Goal: Navigation & Orientation: Find specific page/section

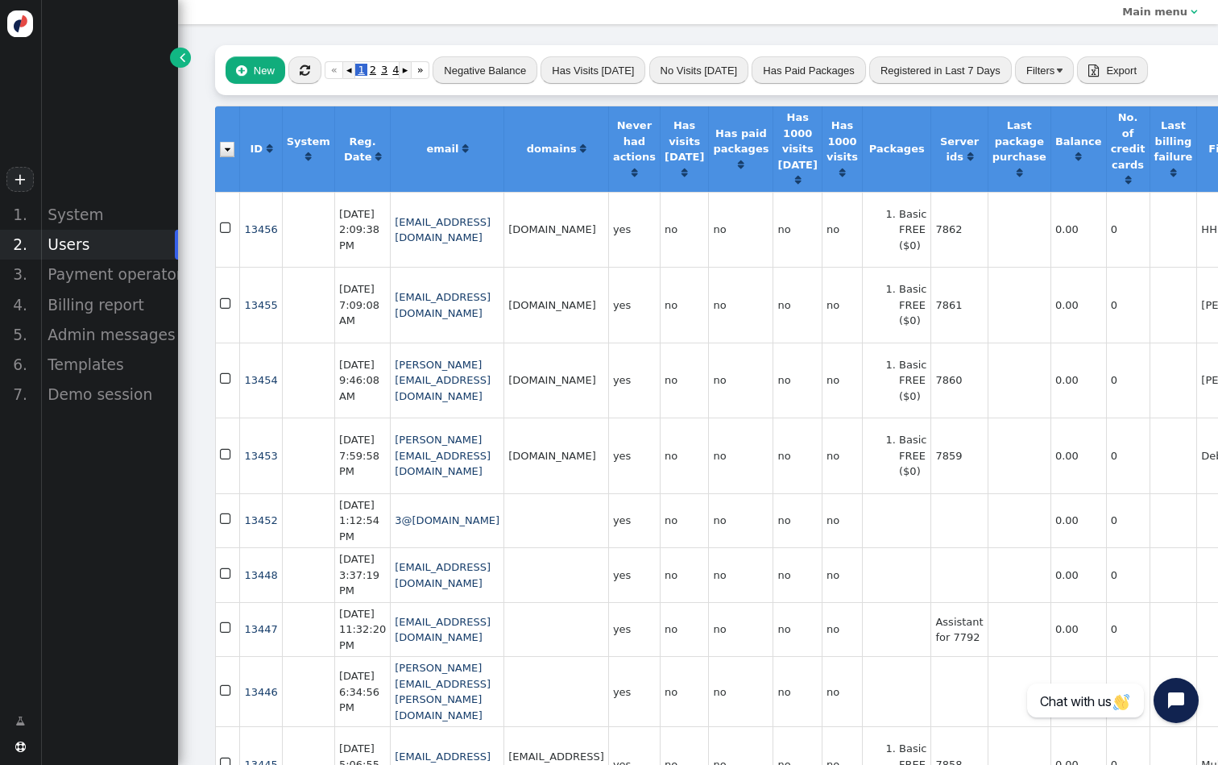
click at [310, 84] on div " New  « ◂ 1 2 3 4 ▸ » Negative Balance Has Visits [DATE] No Visits [DATE] Has…" at bounding box center [916, 70] width 1403 height 50
click at [309, 84] on div " New  « ◂ 1 2 3 4 ▸ » Negative Balance Has Visits [DATE] No Visits [DATE] Has…" at bounding box center [916, 70] width 1403 height 50
click at [301, 65] on span "" at bounding box center [305, 70] width 10 height 12
click at [85, 288] on div "Payment operators" at bounding box center [109, 274] width 138 height 30
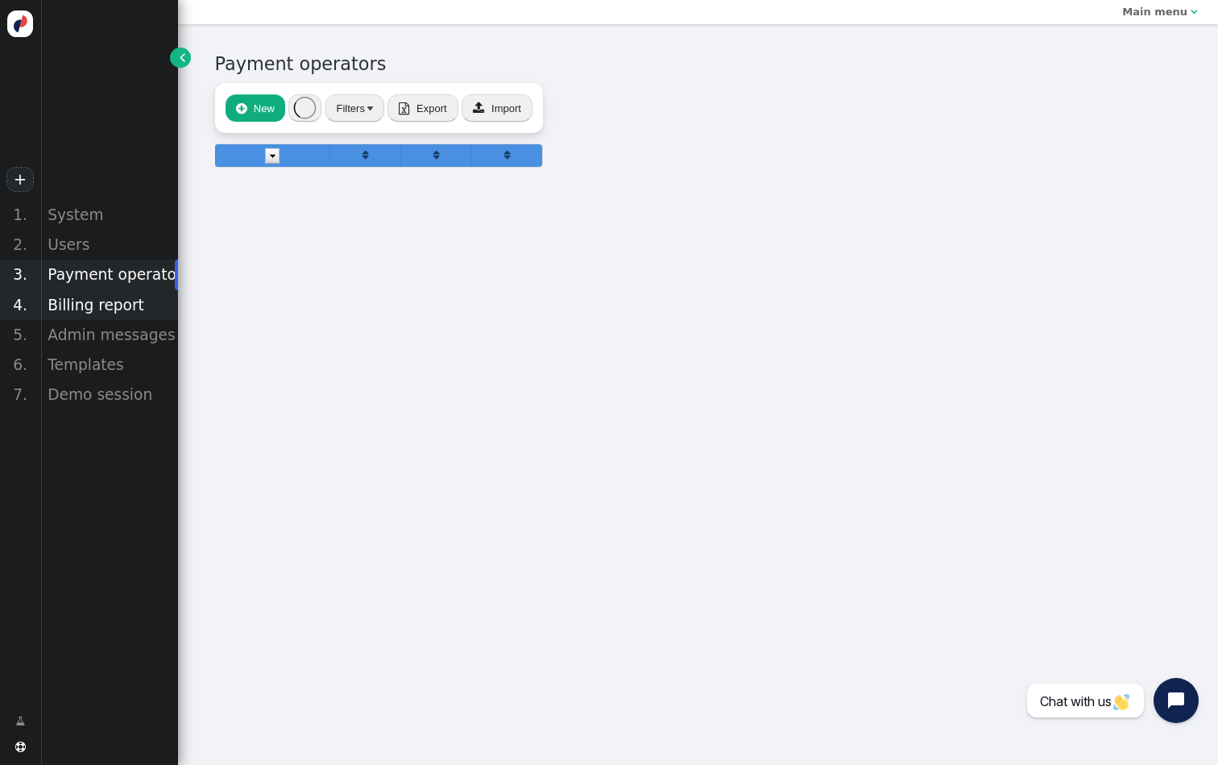
click at [84, 306] on div "Billing report" at bounding box center [109, 305] width 138 height 30
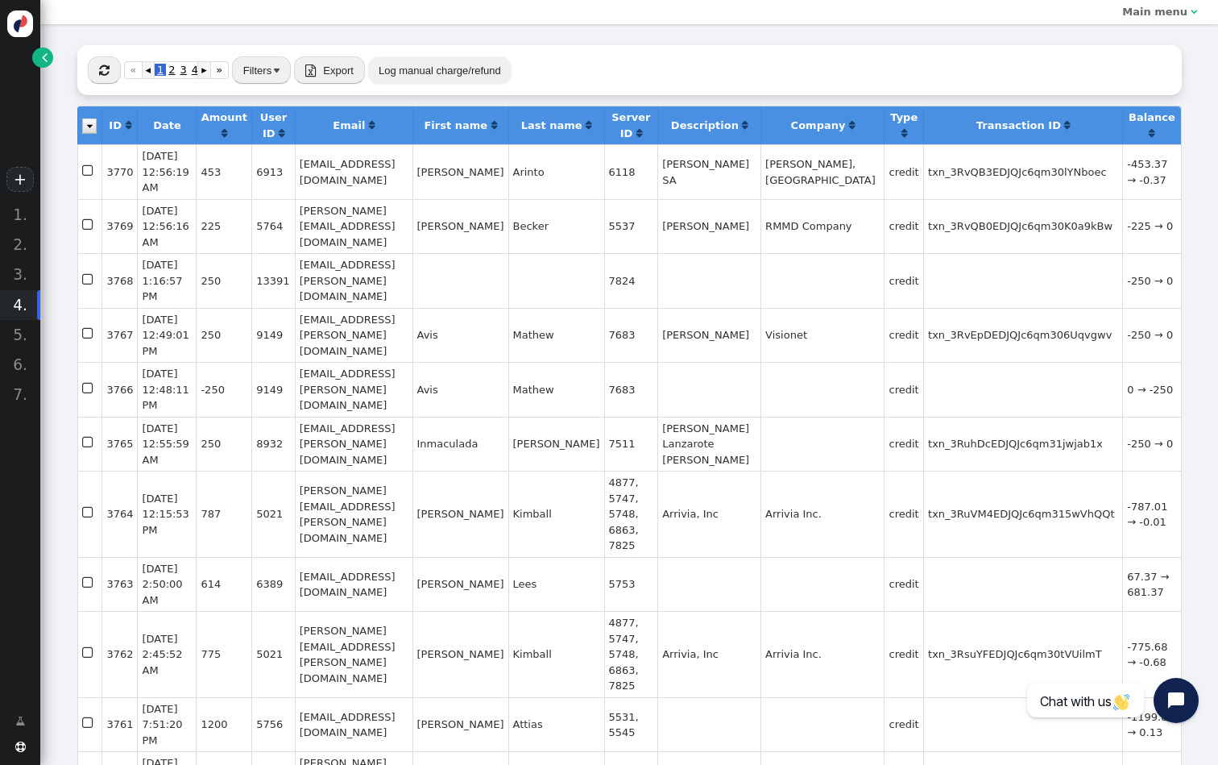
click at [43, 62] on span "" at bounding box center [45, 57] width 6 height 16
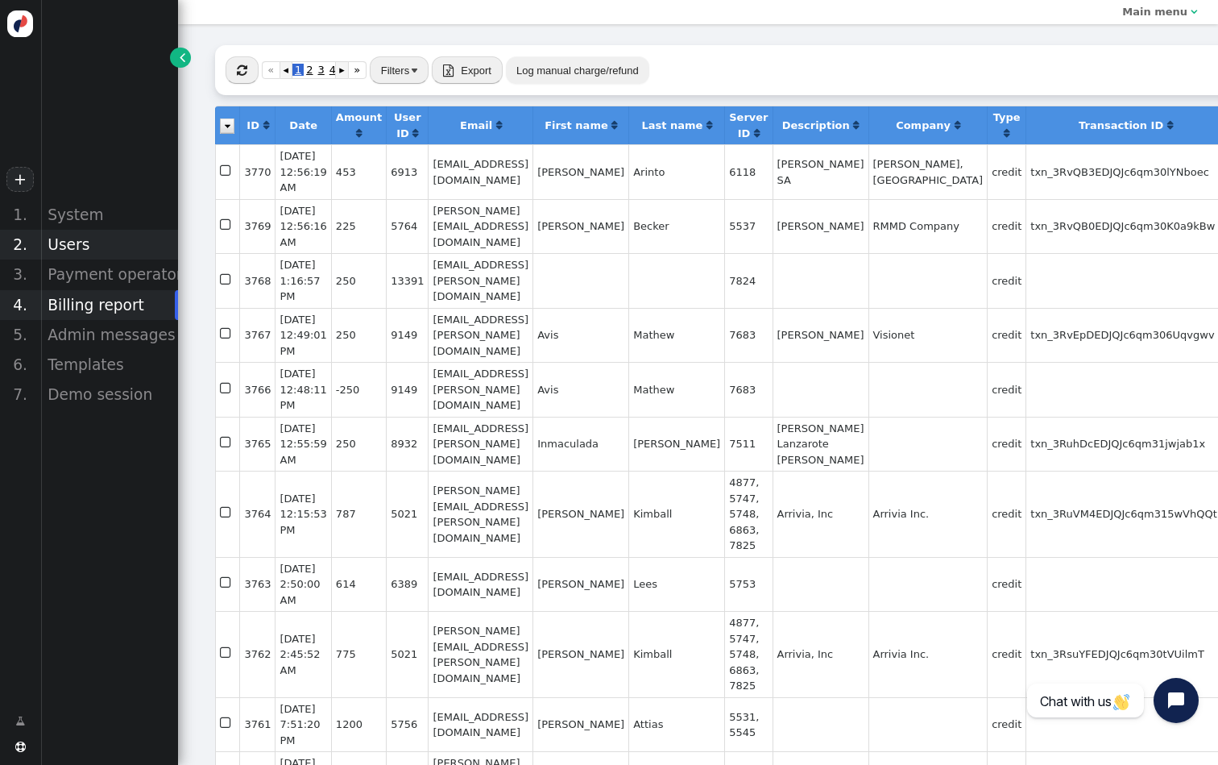
click at [97, 245] on div "Users" at bounding box center [109, 245] width 138 height 30
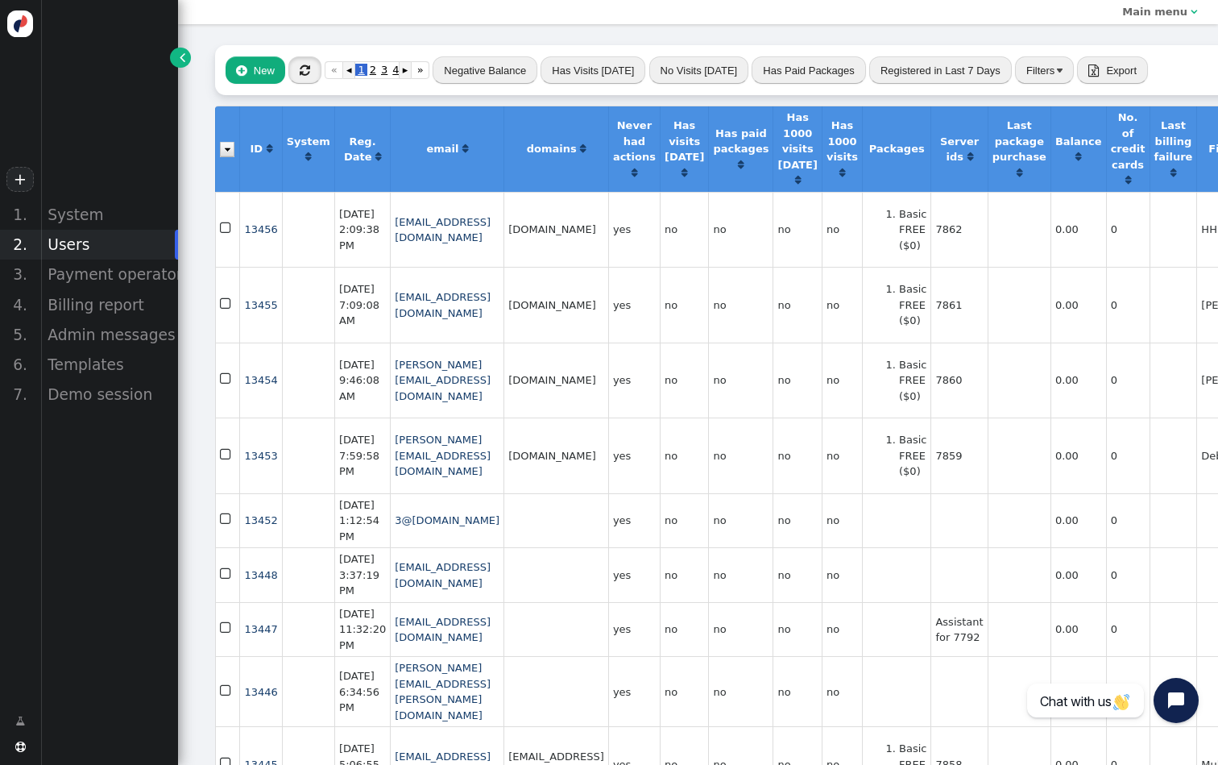
click at [306, 58] on button "" at bounding box center [304, 69] width 33 height 27
click at [142, 263] on div "Payment operators" at bounding box center [109, 274] width 138 height 30
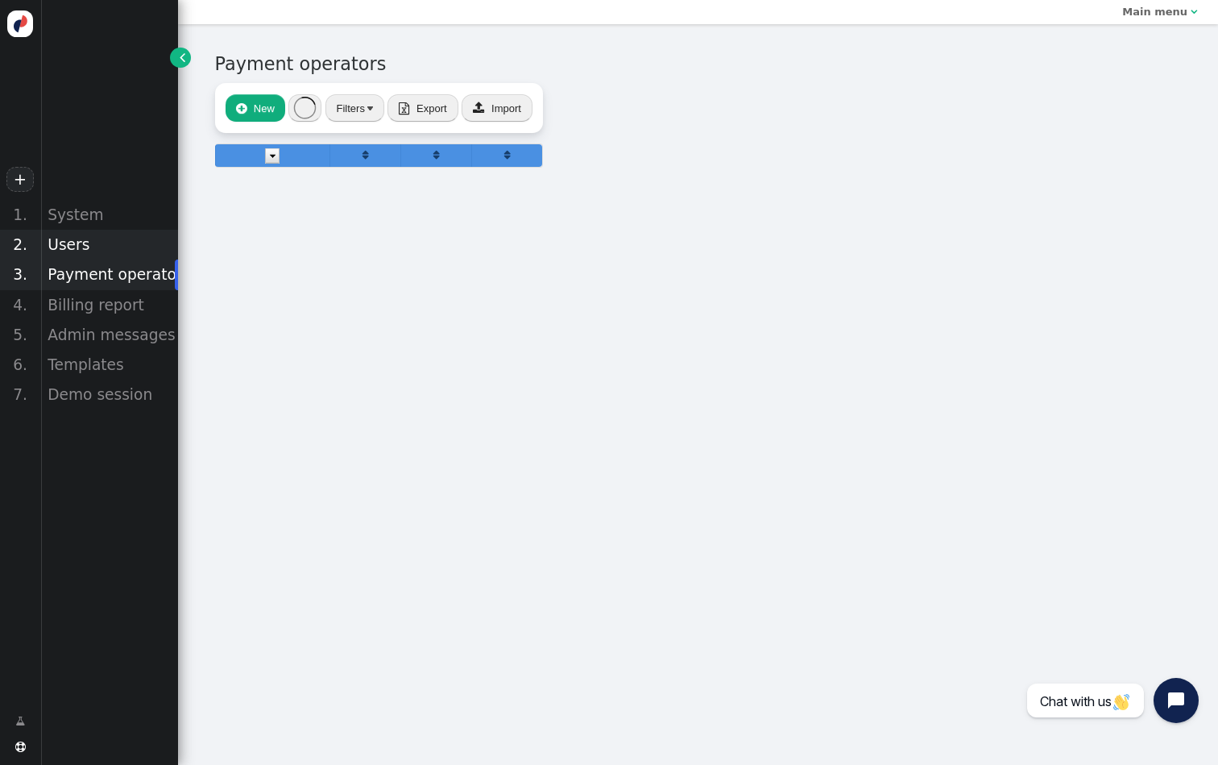
click at [85, 242] on div "Users" at bounding box center [109, 245] width 138 height 30
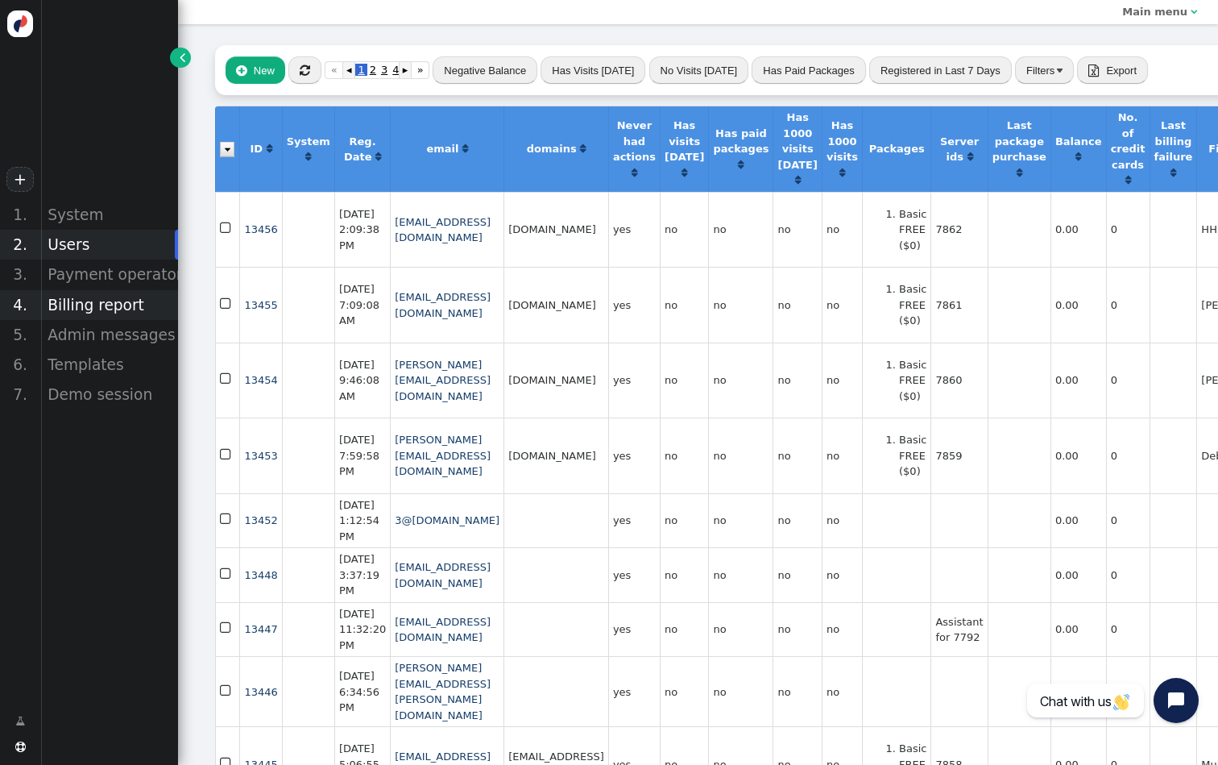
click at [109, 299] on div "Billing report" at bounding box center [109, 305] width 138 height 30
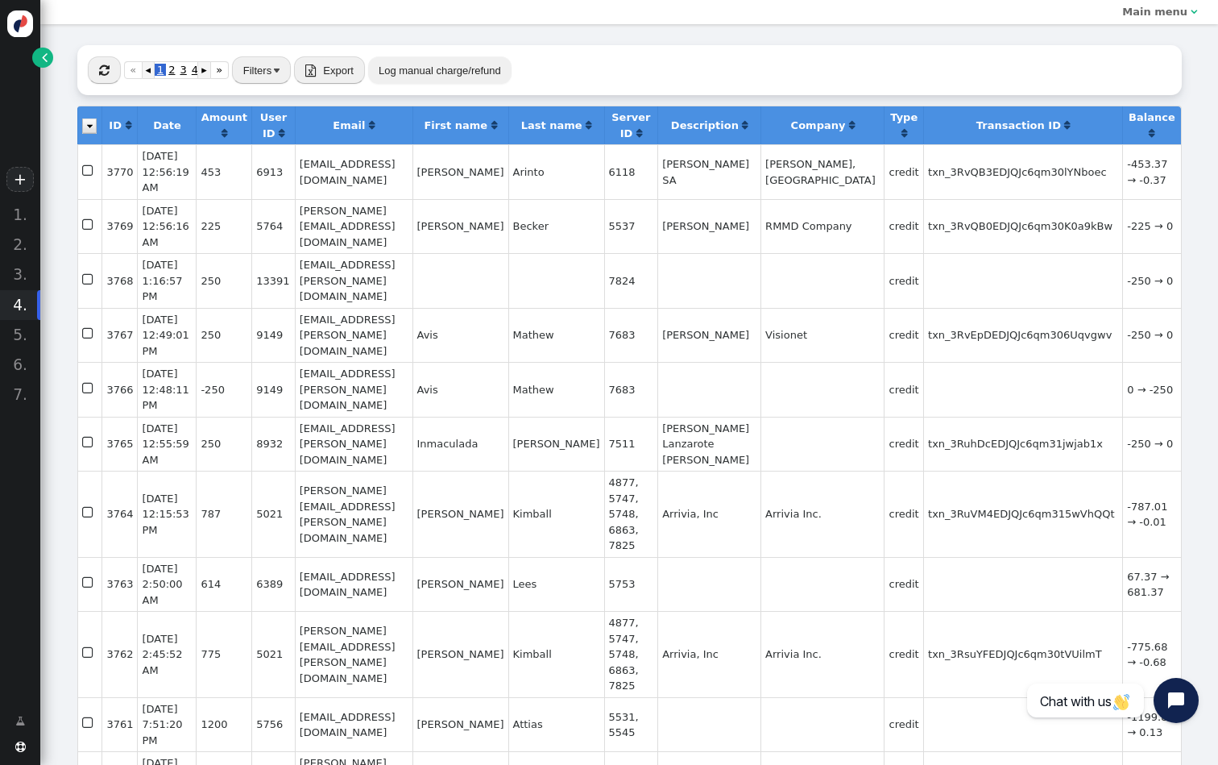
click at [47, 64] on span "" at bounding box center [45, 57] width 6 height 16
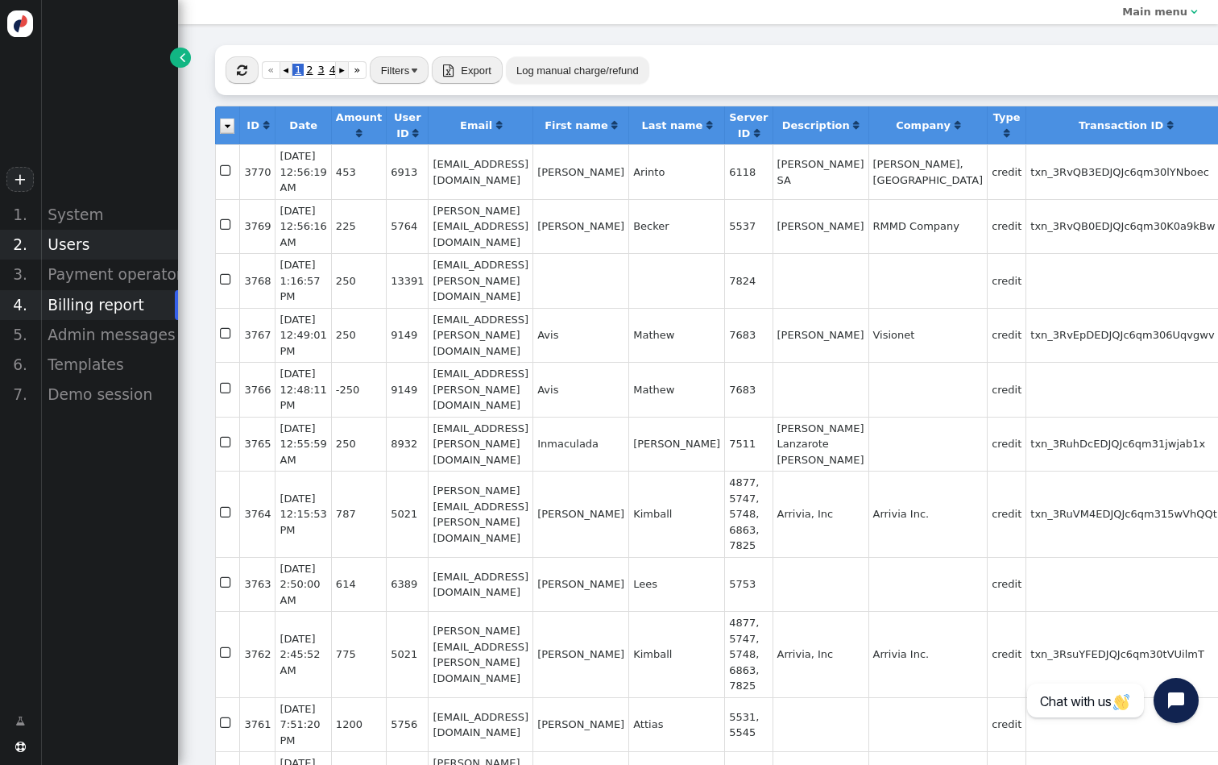
click at [74, 243] on div "Users" at bounding box center [109, 245] width 138 height 30
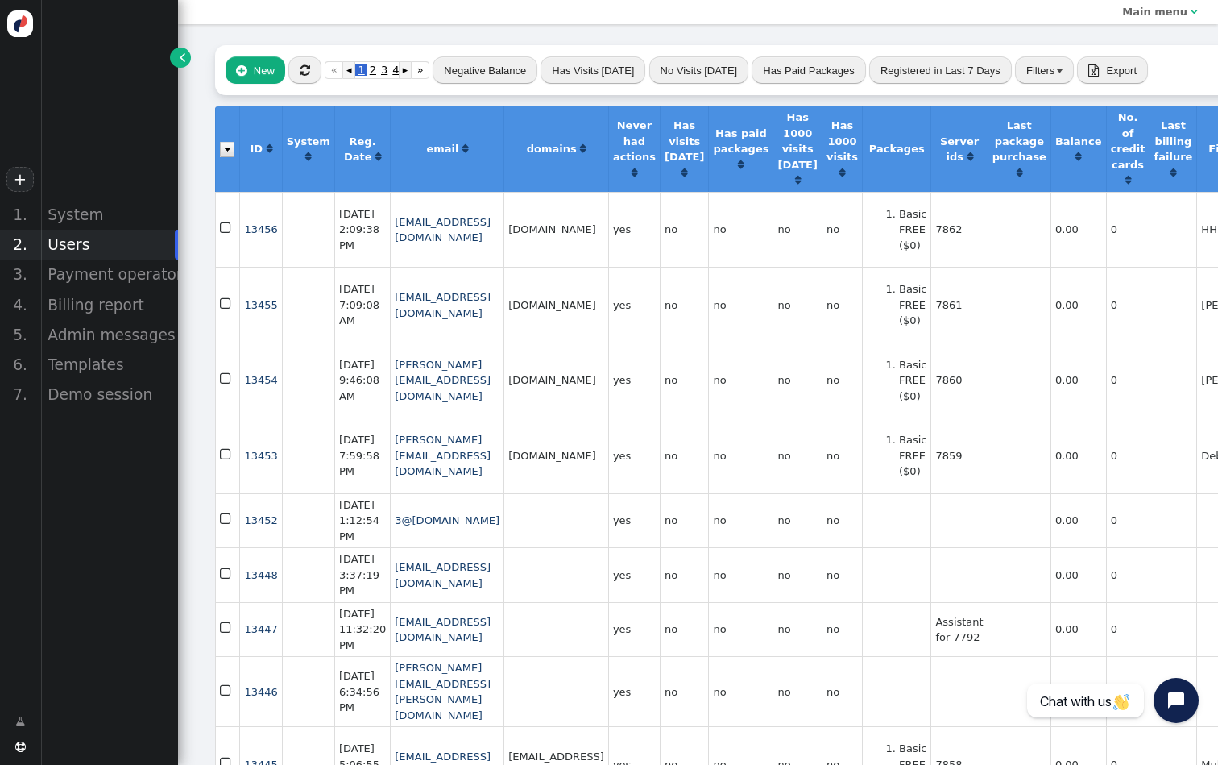
click at [297, 65] on button "" at bounding box center [304, 69] width 33 height 27
